Goal: Task Accomplishment & Management: Use online tool/utility

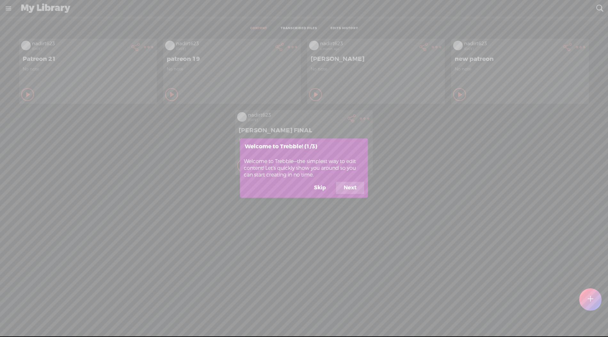
click at [314, 192] on button "Skip" at bounding box center [319, 188] width 27 height 12
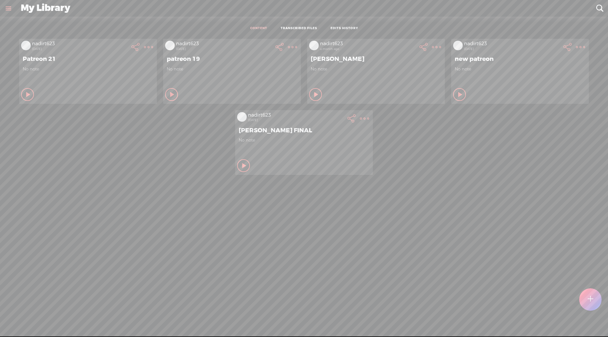
click at [148, 46] on t at bounding box center [148, 47] width 9 height 9
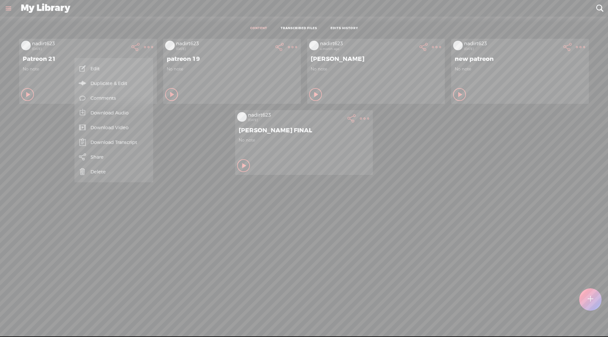
click at [113, 173] on link "Delete" at bounding box center [114, 171] width 72 height 15
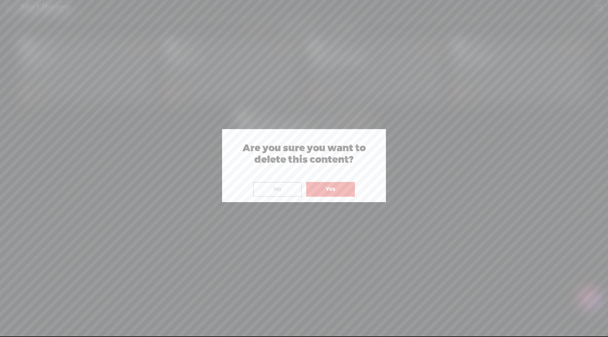
click at [322, 188] on button "Yes" at bounding box center [330, 189] width 49 height 15
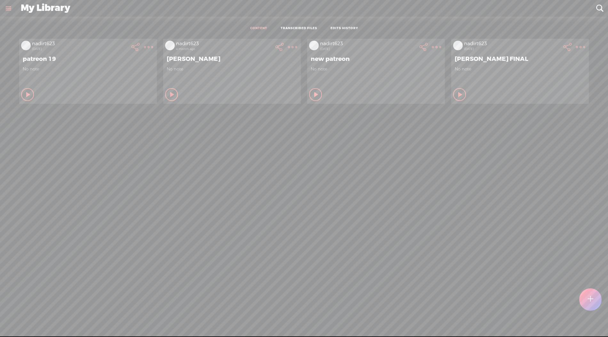
click at [591, 297] on t at bounding box center [589, 299] width 5 height 14
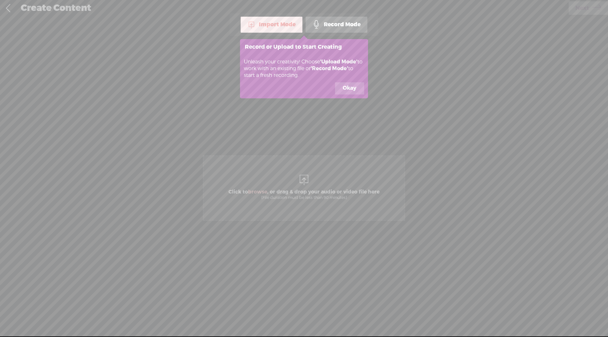
click at [313, 195] on icon at bounding box center [304, 168] width 608 height 337
click at [350, 90] on button "Okay" at bounding box center [349, 88] width 29 height 12
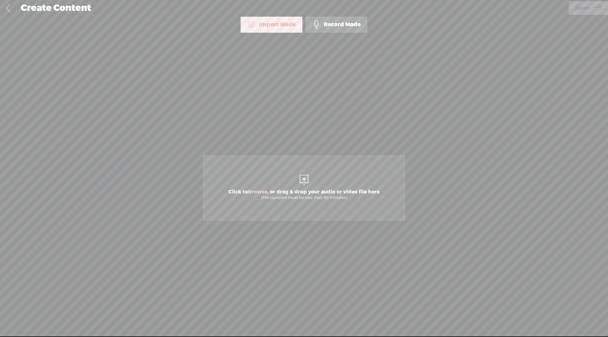
click at [289, 186] on span "Click to browse , or drag & drop your audio or video file here (File duration m…" at bounding box center [303, 194] width 157 height 18
click at [587, 14] on span "Next" at bounding box center [582, 8] width 14 height 16
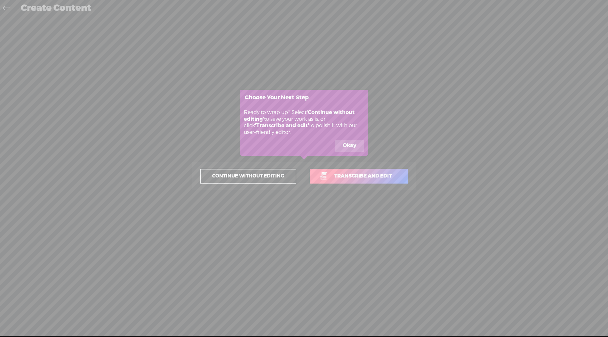
click at [370, 173] on span "Transcribe and edit" at bounding box center [363, 175] width 71 height 7
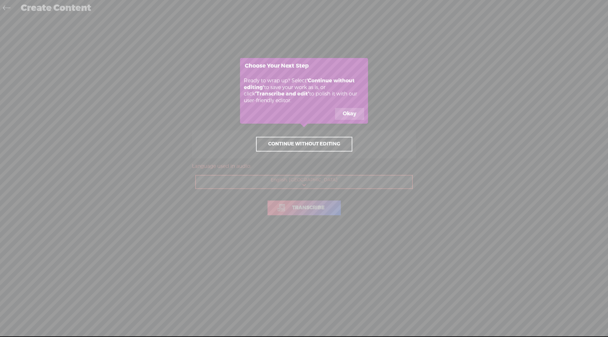
click at [303, 212] on icon at bounding box center [304, 168] width 608 height 337
click at [350, 115] on button "Okay" at bounding box center [349, 114] width 29 height 12
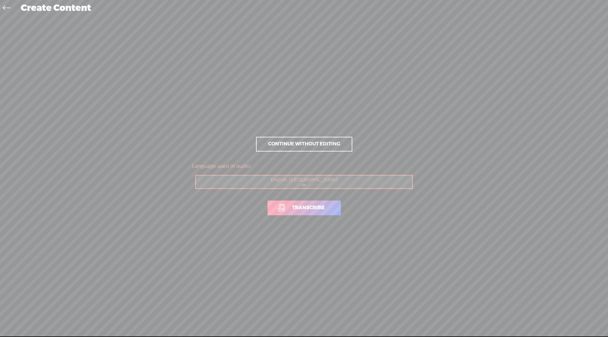
click at [305, 203] on link "Transcribe" at bounding box center [303, 207] width 73 height 15
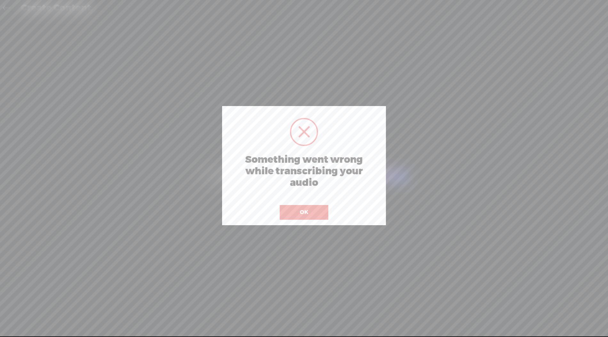
click at [315, 210] on button "OK" at bounding box center [304, 212] width 49 height 15
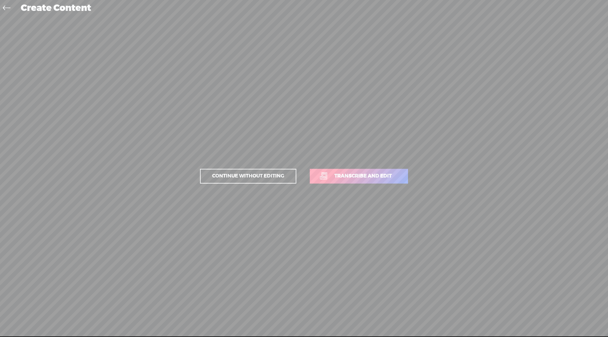
click at [348, 175] on span "Transcribe and edit" at bounding box center [363, 175] width 71 height 7
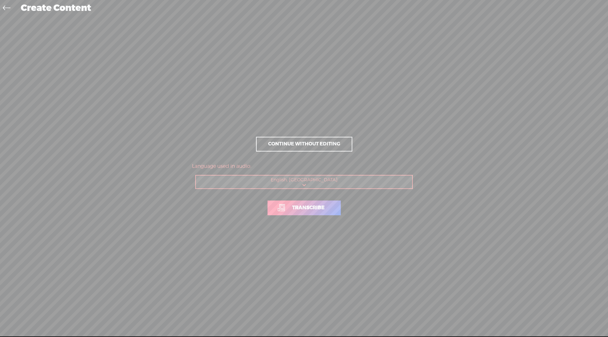
click at [301, 205] on span "Transcribe" at bounding box center [308, 207] width 46 height 7
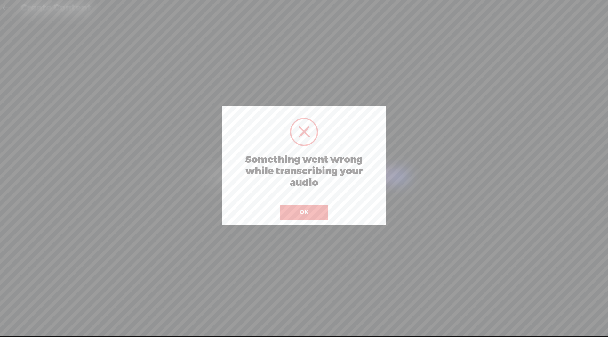
click at [301, 205] on button "OK" at bounding box center [304, 212] width 49 height 15
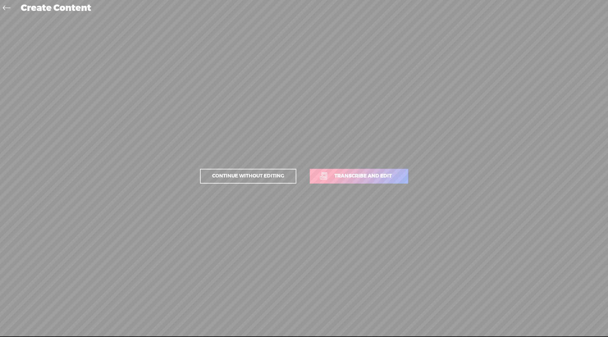
click at [343, 170] on link "Transcribe and edit" at bounding box center [359, 176] width 98 height 15
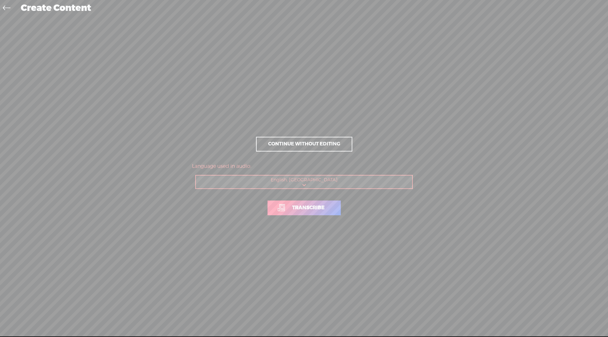
click at [302, 206] on span "Transcribe" at bounding box center [308, 207] width 46 height 7
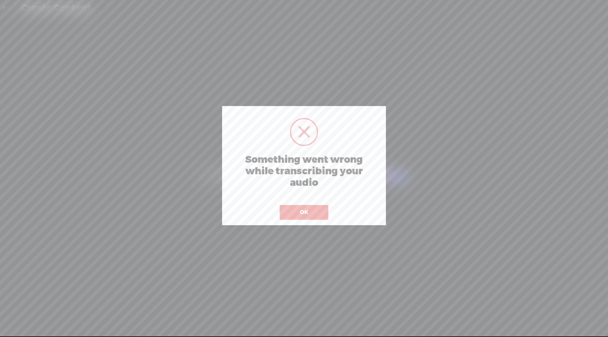
click at [300, 207] on button "OK" at bounding box center [304, 212] width 49 height 15
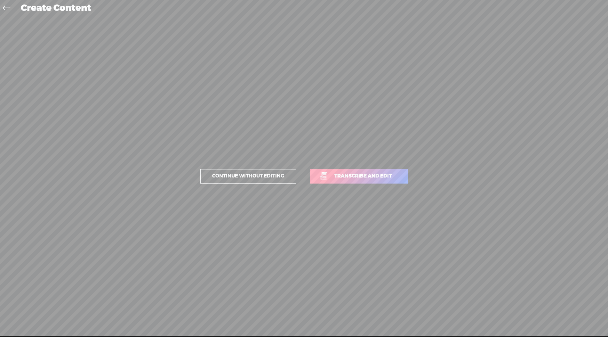
click at [357, 176] on span "Transcribe and edit" at bounding box center [363, 175] width 71 height 7
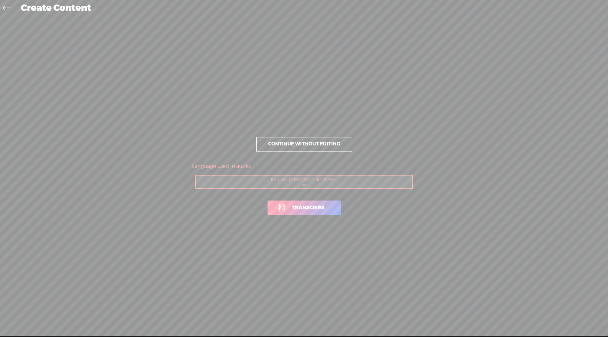
click at [305, 202] on link "Transcribe" at bounding box center [303, 207] width 73 height 15
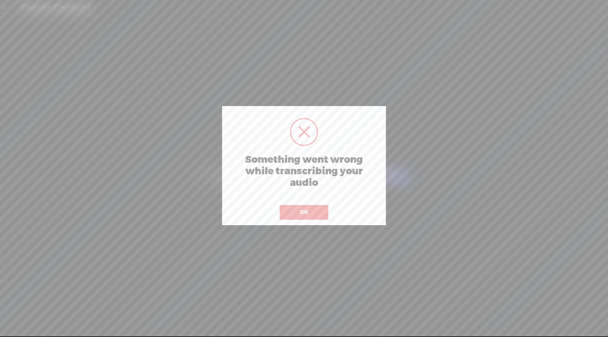
click at [280, 205] on button "OK" at bounding box center [304, 212] width 49 height 15
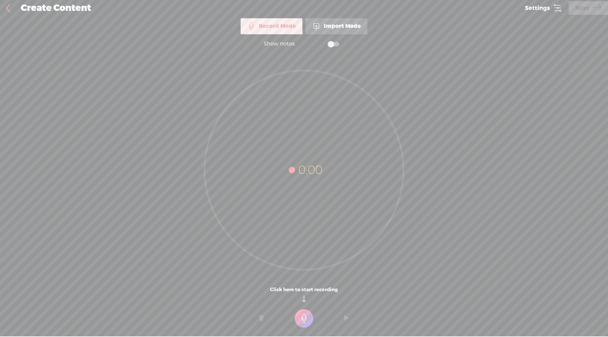
click at [351, 23] on div "Import Mode" at bounding box center [336, 26] width 62 height 16
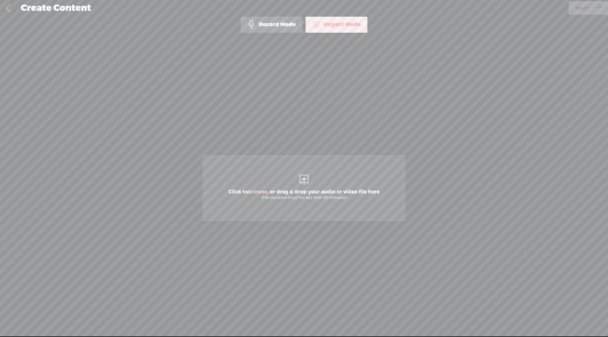
click at [301, 175] on div at bounding box center [304, 178] width 13 height 13
click at [587, 11] on span "Next" at bounding box center [582, 8] width 14 height 16
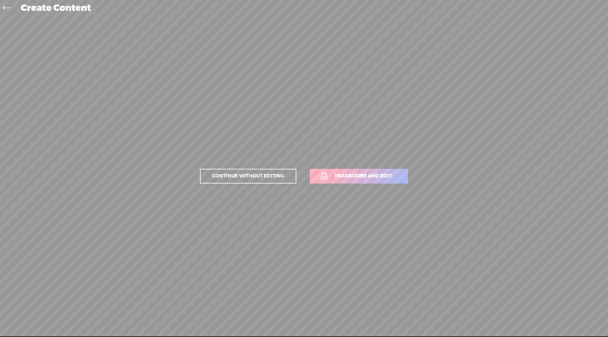
click at [353, 175] on span "Transcribe and edit" at bounding box center [363, 175] width 71 height 7
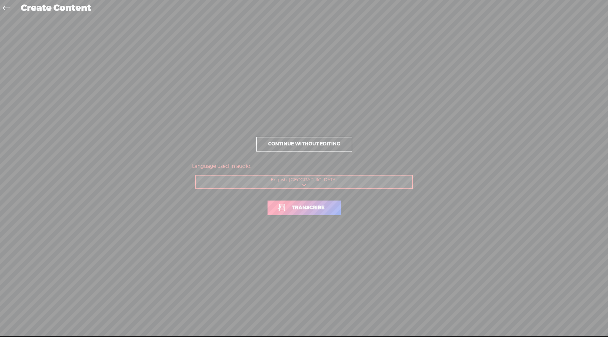
click at [295, 211] on span "Transcribe" at bounding box center [308, 207] width 46 height 7
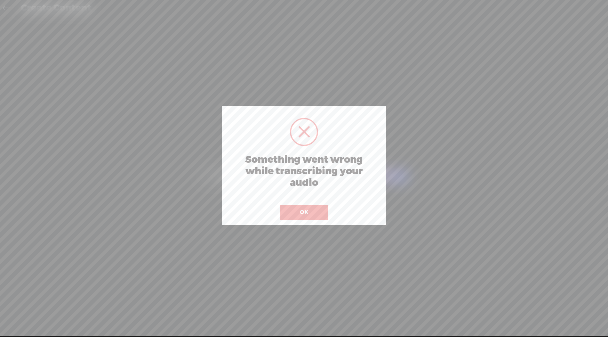
click at [301, 210] on button "OK" at bounding box center [304, 212] width 49 height 15
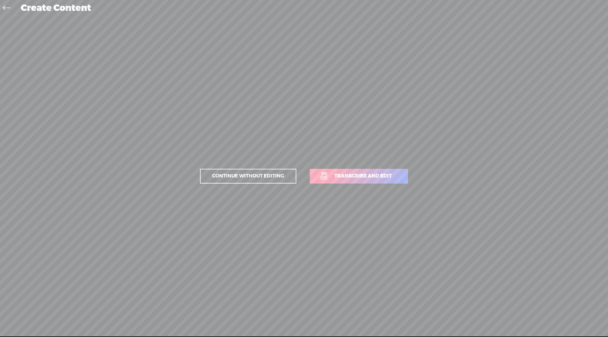
click at [361, 179] on link "Transcribe and edit" at bounding box center [359, 176] width 98 height 15
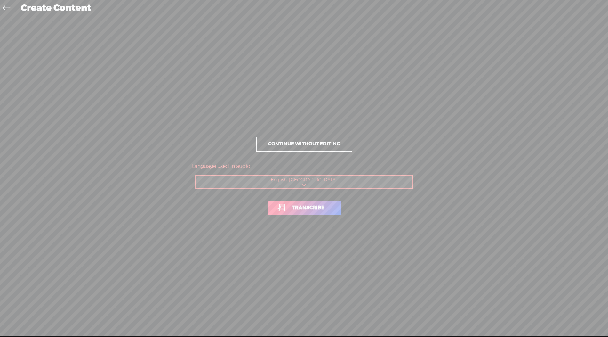
click at [304, 211] on link "Transcribe" at bounding box center [303, 207] width 73 height 15
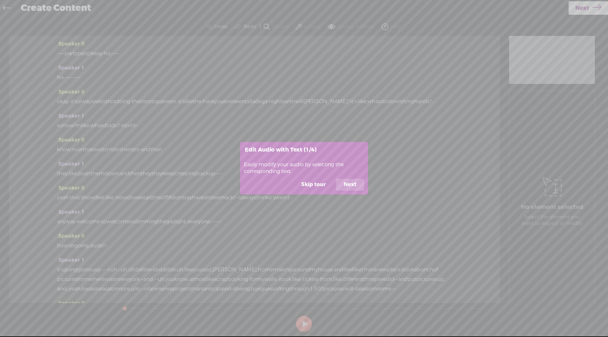
click at [314, 182] on button "Skip tour" at bounding box center [313, 185] width 40 height 12
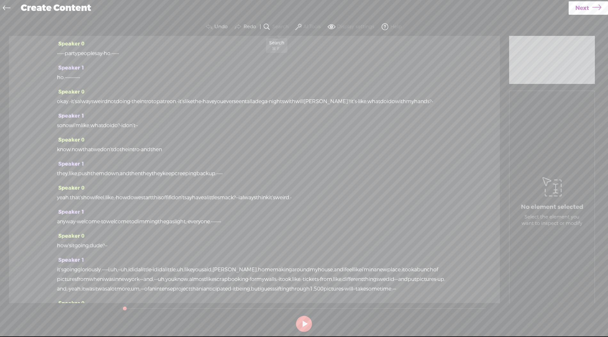
click at [272, 24] on button "Search" at bounding box center [277, 26] width 30 height 13
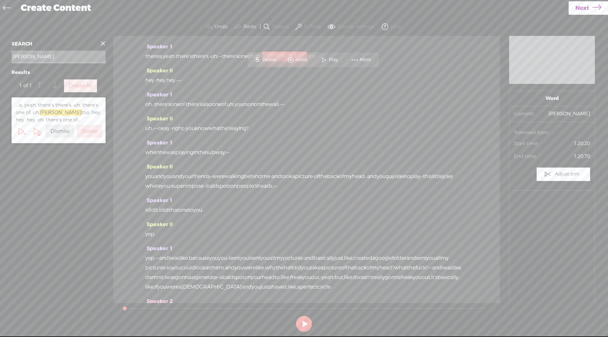
scroll to position [305, 0]
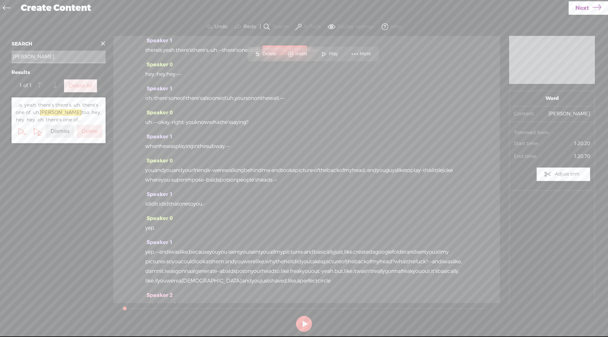
type input "[PERSON_NAME]"
drag, startPoint x: 158, startPoint y: 117, endPoint x: 185, endPoint y: 69, distance: 54.4
click at [185, 69] on div "Speaker 0 · · · · · · party people say · ho. · · · · · · Speaker 1 ho. · · · · …" at bounding box center [306, 169] width 386 height 267
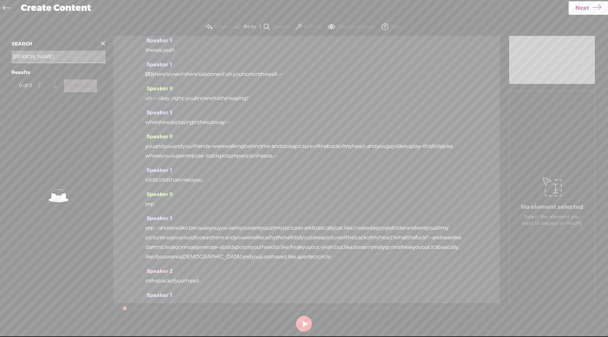
click at [158, 55] on span "there" at bounding box center [151, 50] width 13 height 10
click at [101, 43] on span at bounding box center [103, 44] width 10 height 10
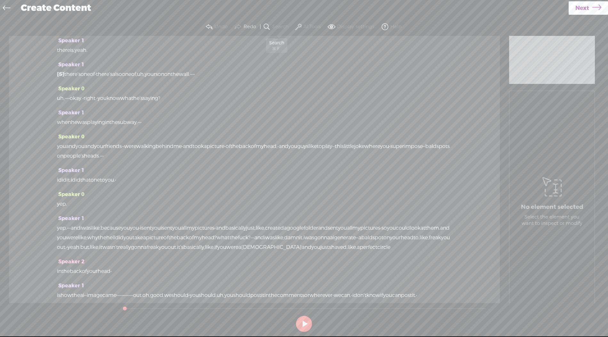
click at [269, 24] on span at bounding box center [267, 27] width 8 height 8
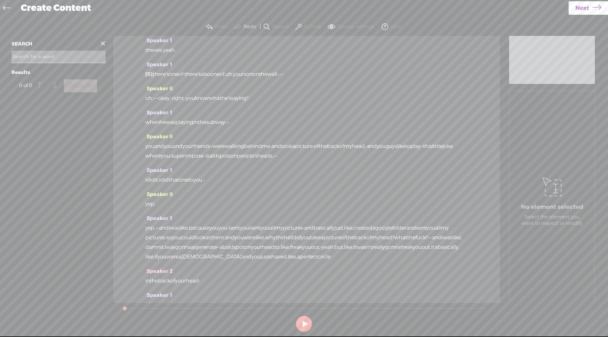
click at [80, 59] on input at bounding box center [59, 57] width 94 height 12
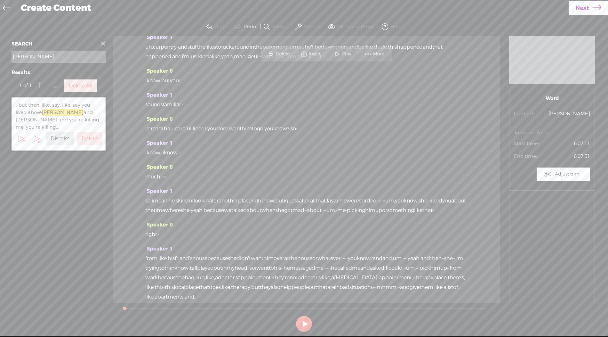
scroll to position [1256, 0]
type input "[PERSON_NAME]"
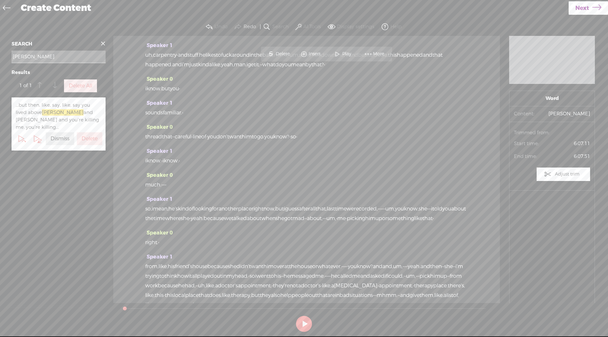
drag, startPoint x: 434, startPoint y: 117, endPoint x: 229, endPoint y: 69, distance: 210.0
click at [229, 69] on div "Speaker 0 · · · · · · party people say · ho. · · · · · · Speaker 1 ho. · · · · …" at bounding box center [306, 169] width 386 height 267
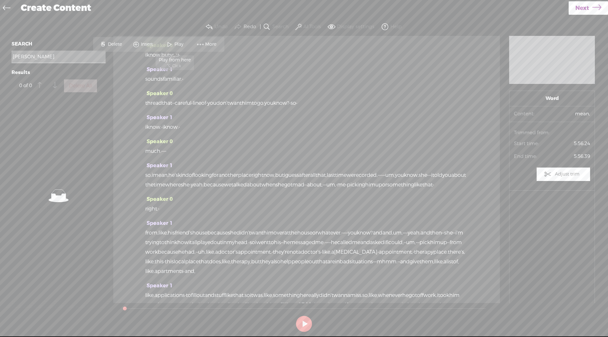
click at [174, 46] on span "Play" at bounding box center [179, 44] width 11 height 6
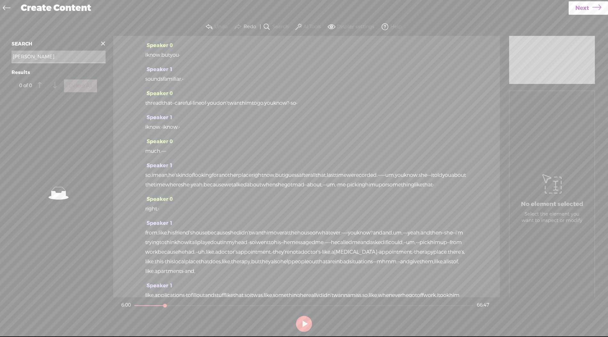
click at [102, 44] on span at bounding box center [103, 44] width 10 height 10
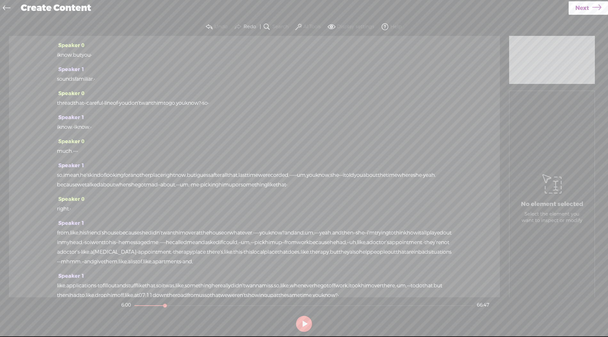
click at [283, 27] on label "Search" at bounding box center [280, 27] width 16 height 6
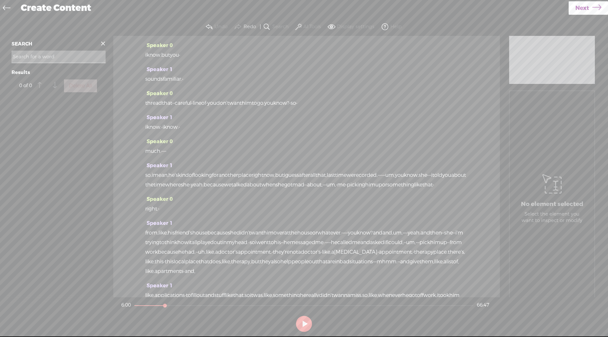
click at [95, 53] on input at bounding box center [59, 57] width 94 height 12
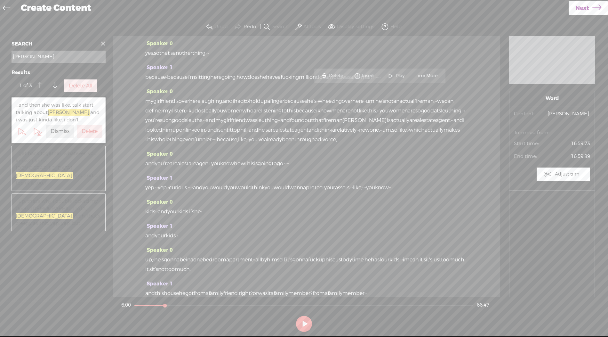
scroll to position [3223, 0]
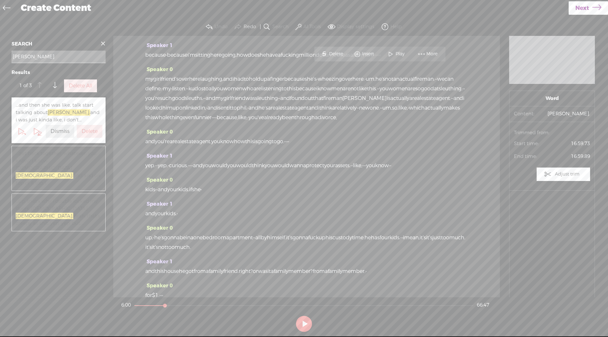
type input "[PERSON_NAME]"
drag, startPoint x: 238, startPoint y: 105, endPoint x: 337, endPoint y: 78, distance: 102.3
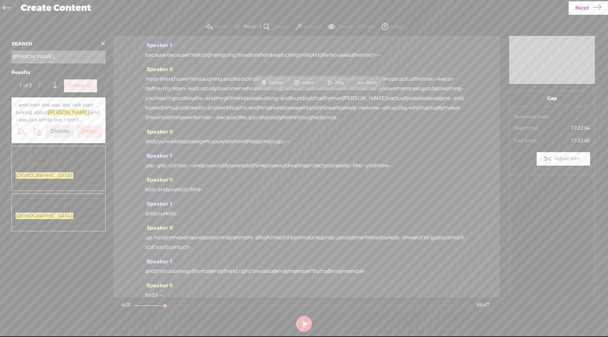
drag, startPoint x: 322, startPoint y: 68, endPoint x: 387, endPoint y: 99, distance: 72.0
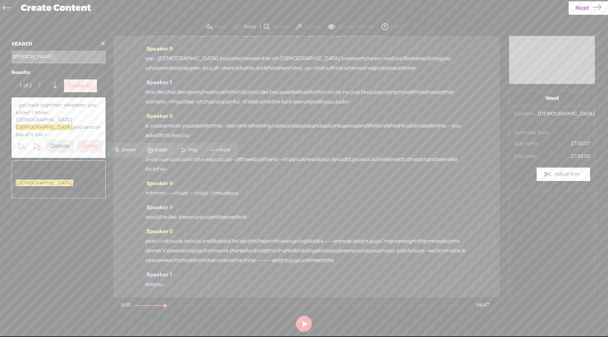
scroll to position [5118, 0]
click at [68, 164] on span "...up. that's why i double locked my doors. [PERSON_NAME]. yeah. that's creepy …" at bounding box center [59, 178] width 86 height 29
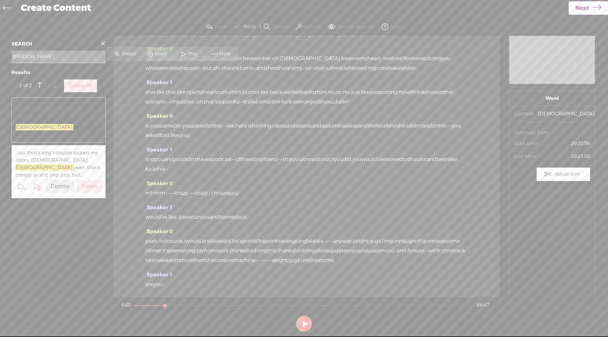
click at [55, 111] on span "...get back together. whatever. you know? i know. [PERSON_NAME][DEMOGRAPHIC_DAT…" at bounding box center [59, 119] width 86 height 37
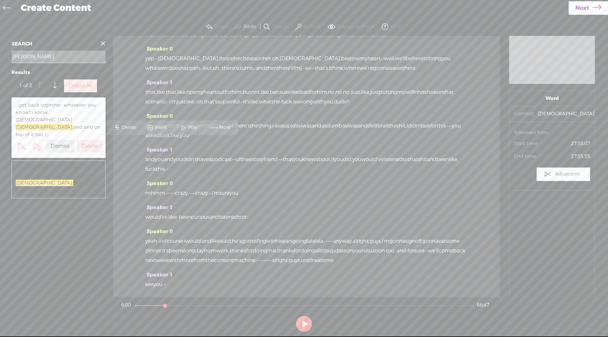
scroll to position [5139, 0]
click at [311, 27] on label "AI Tools" at bounding box center [312, 27] width 18 height 6
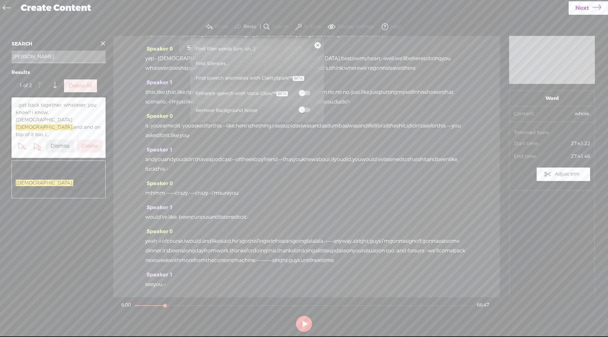
click at [303, 94] on span at bounding box center [304, 93] width 12 height 4
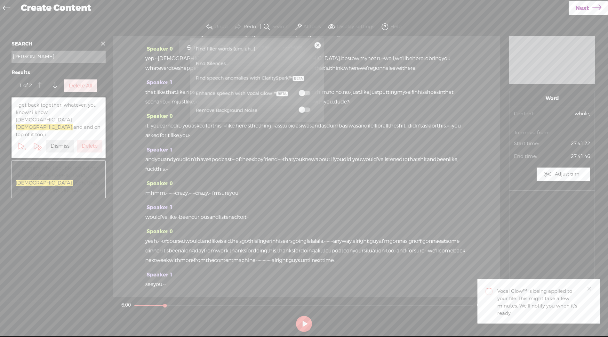
click at [102, 42] on span at bounding box center [103, 44] width 10 height 10
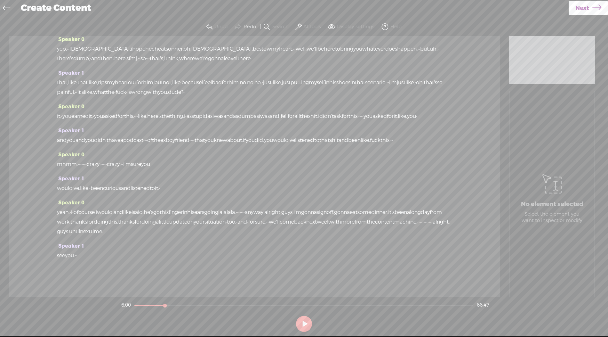
scroll to position [10825, 0]
click at [591, 12] on link "Next" at bounding box center [587, 7] width 39 height 13
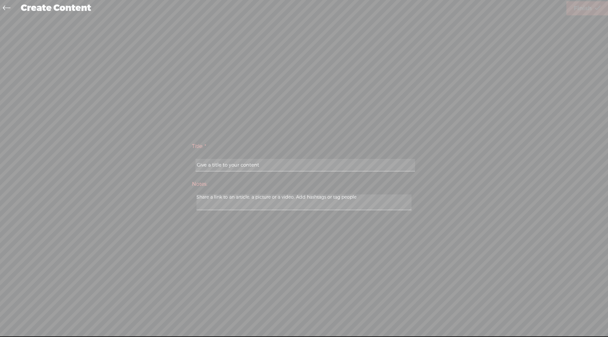
click at [275, 167] on input "text" at bounding box center [304, 165] width 219 height 12
type input "patreon 23"
click at [577, 2] on span "Finish" at bounding box center [583, 8] width 18 height 16
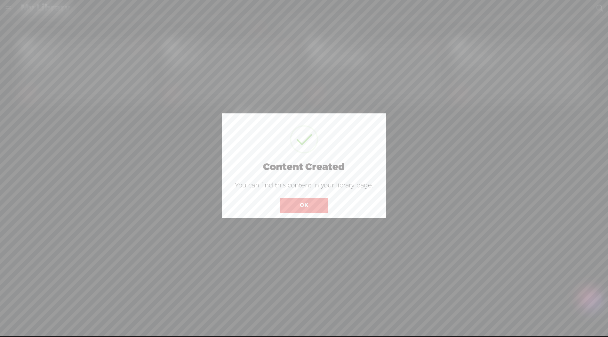
click at [305, 195] on div "OK" at bounding box center [304, 200] width 52 height 23
click at [298, 201] on button "OK" at bounding box center [304, 205] width 49 height 15
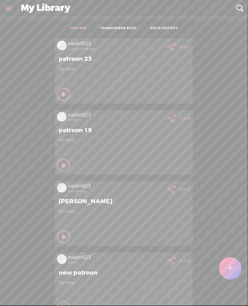
click at [180, 44] on t at bounding box center [184, 47] width 9 height 9
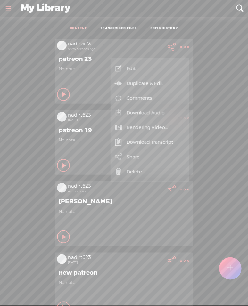
click at [145, 114] on link "Download Audio" at bounding box center [150, 112] width 72 height 15
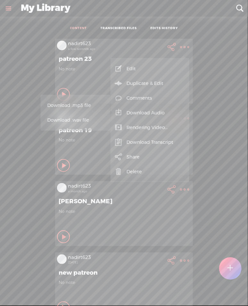
click at [72, 106] on span "Download .mp3 file" at bounding box center [75, 105] width 56 height 14
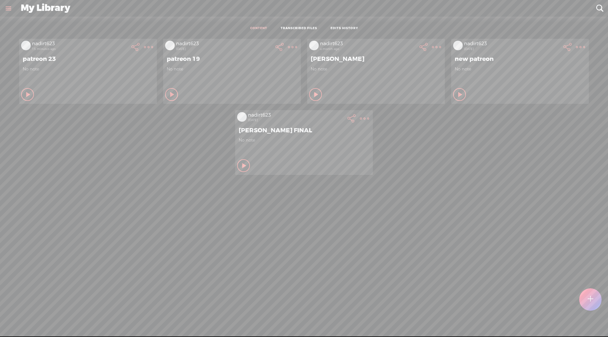
click at [146, 43] on t at bounding box center [148, 47] width 9 height 9
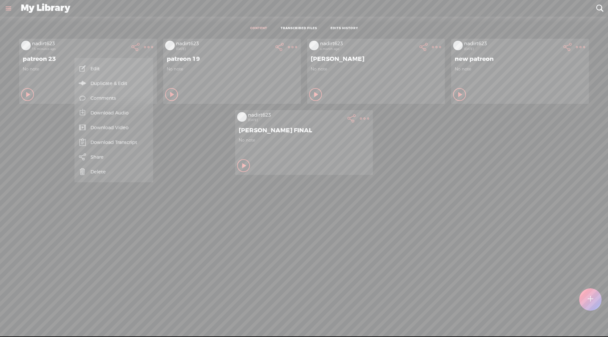
click at [125, 129] on link "Download Video" at bounding box center [114, 127] width 72 height 15
